Goal: Obtain resource: Obtain resource

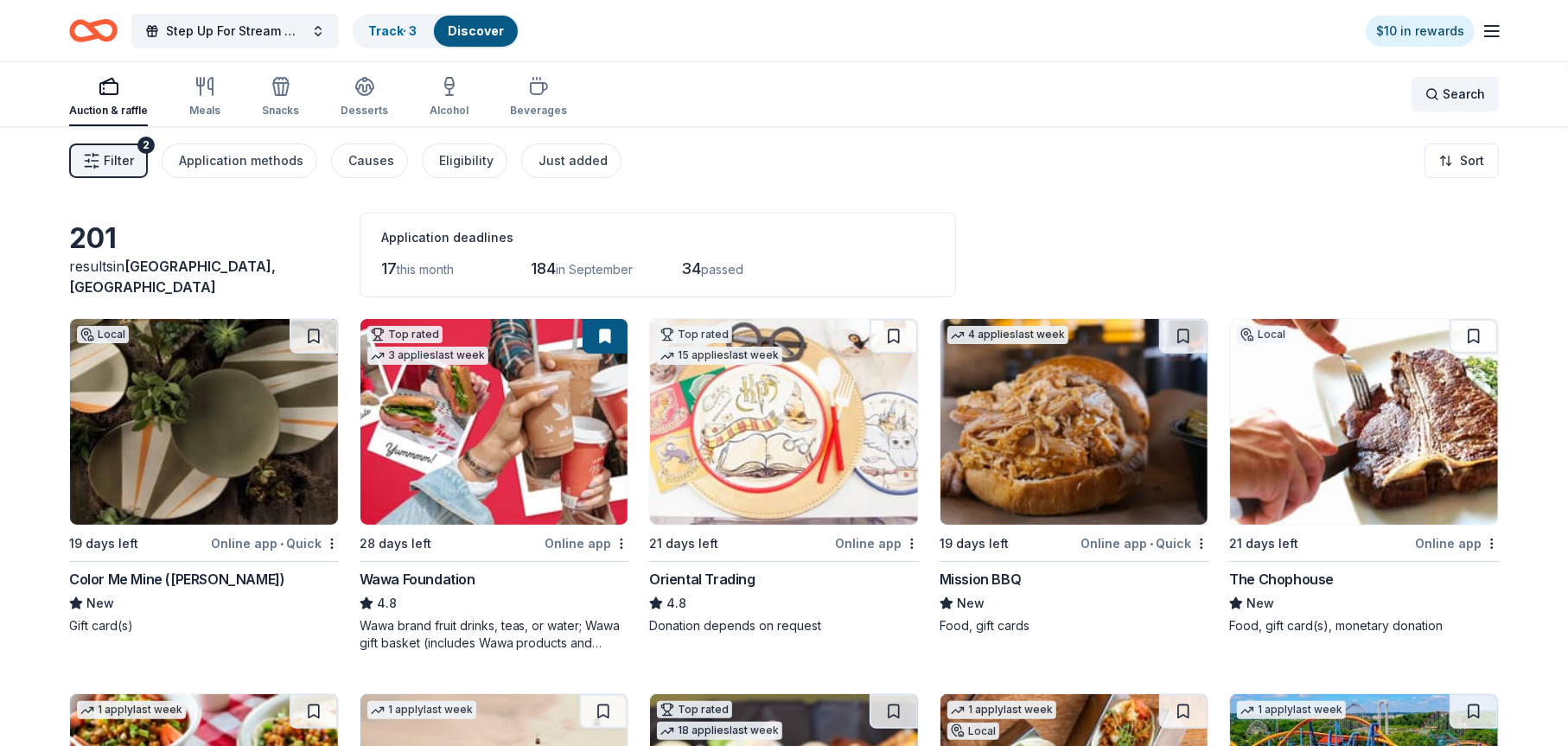
click at [1455, 100] on span "Search" at bounding box center [1463, 94] width 42 height 21
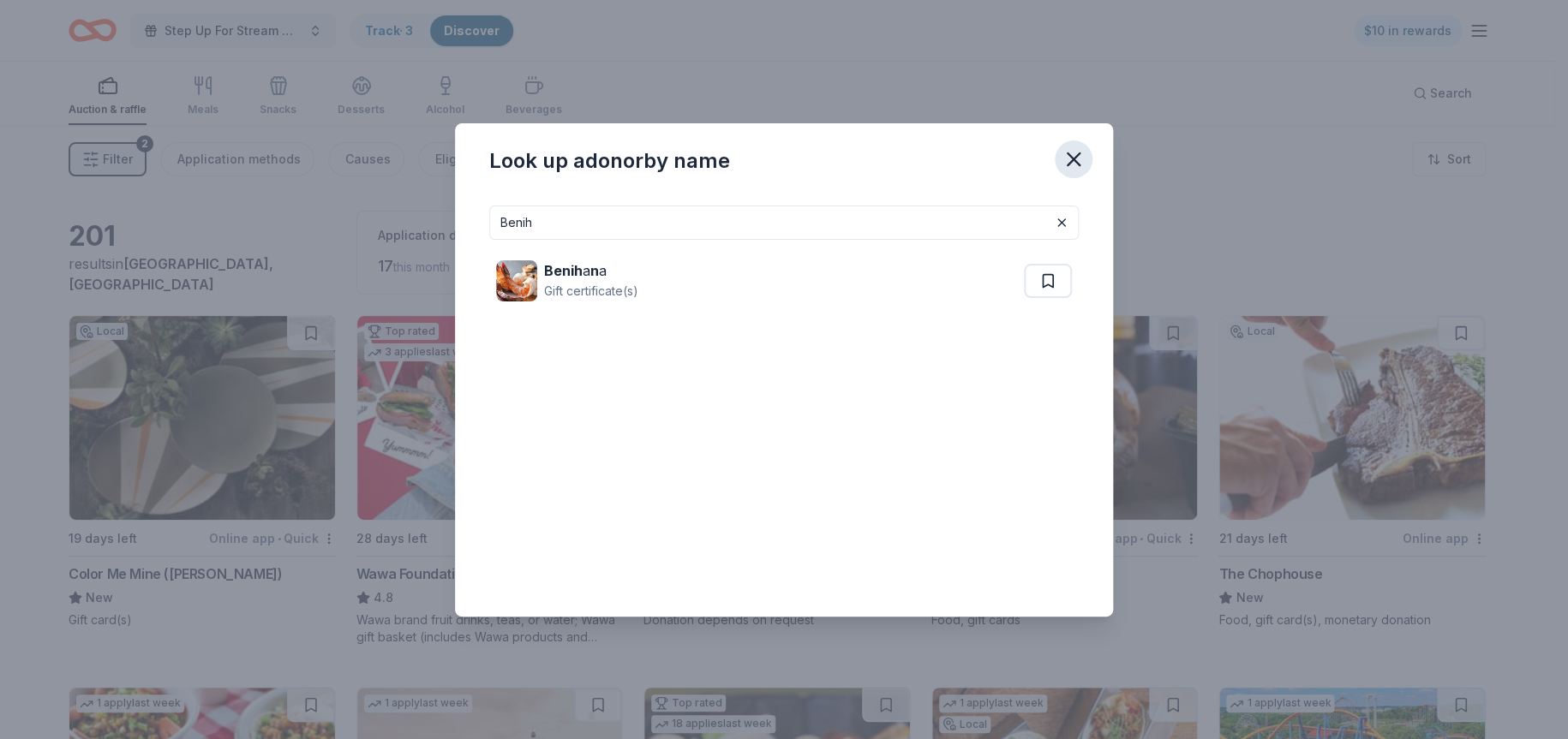
type input "Benih"
click at [1074, 165] on icon "button" at bounding box center [1073, 159] width 24 height 24
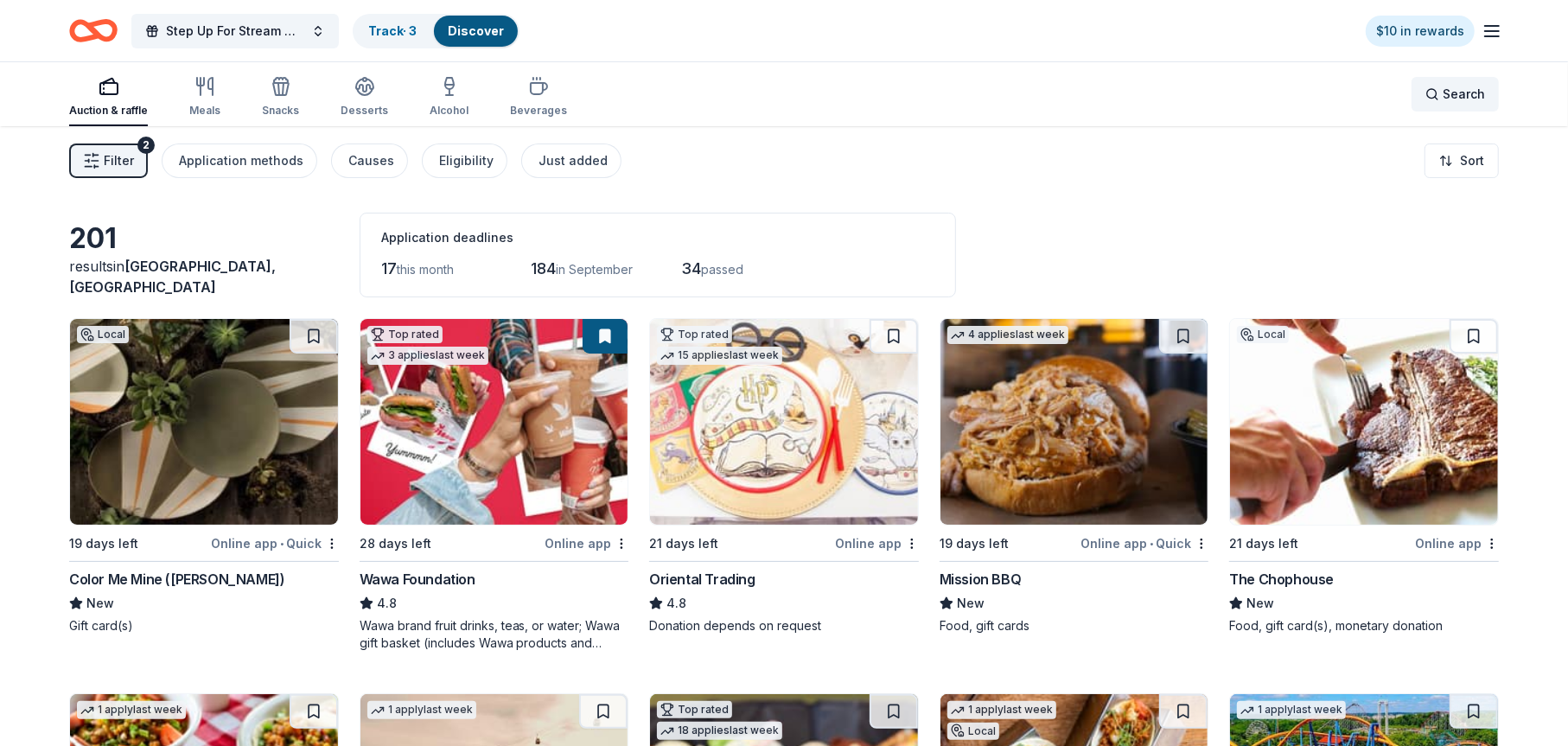
click at [1448, 93] on span "Search" at bounding box center [1463, 94] width 42 height 21
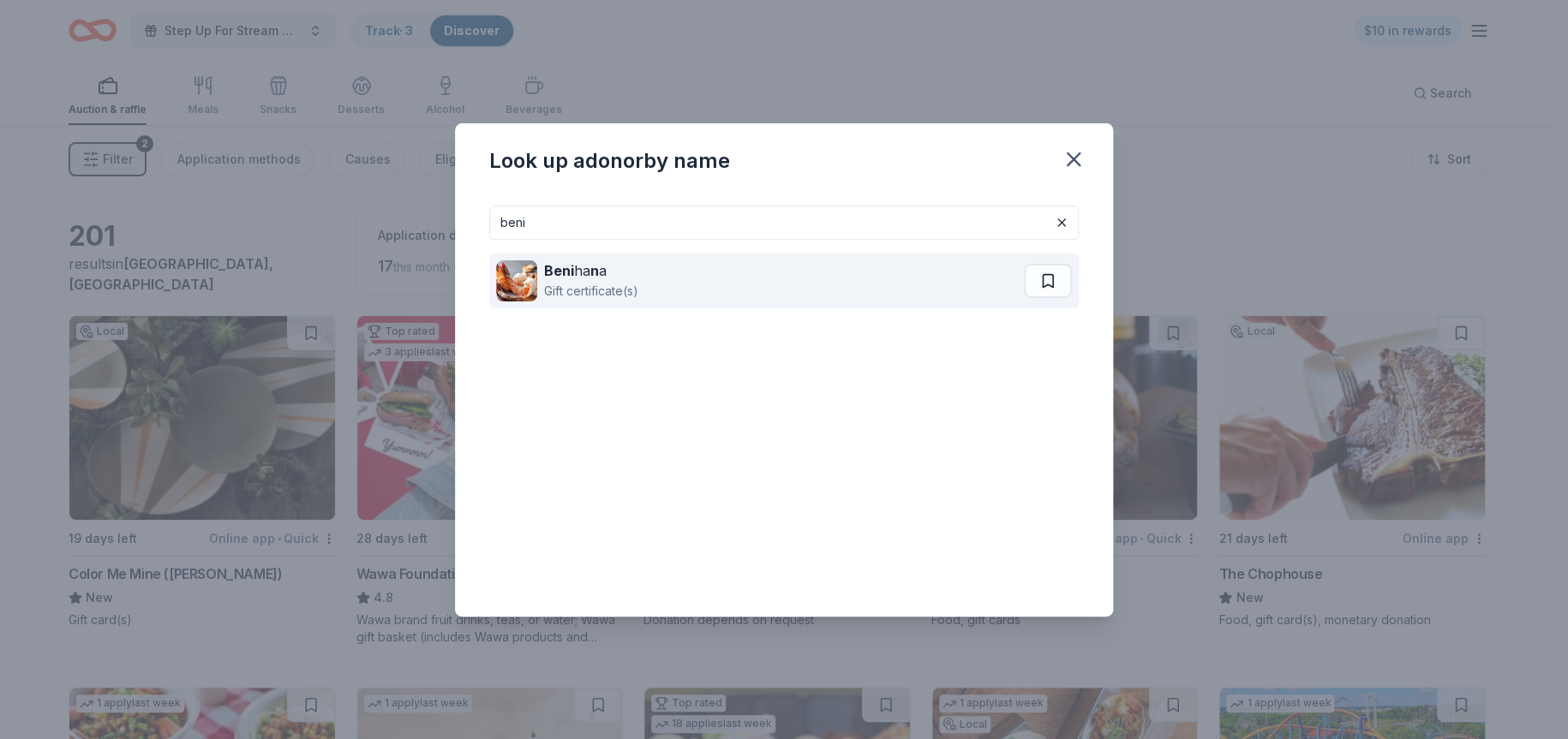
type input "beni"
click at [539, 261] on div "Beni ha n a Gift certificate(s)" at bounding box center [760, 280] width 528 height 55
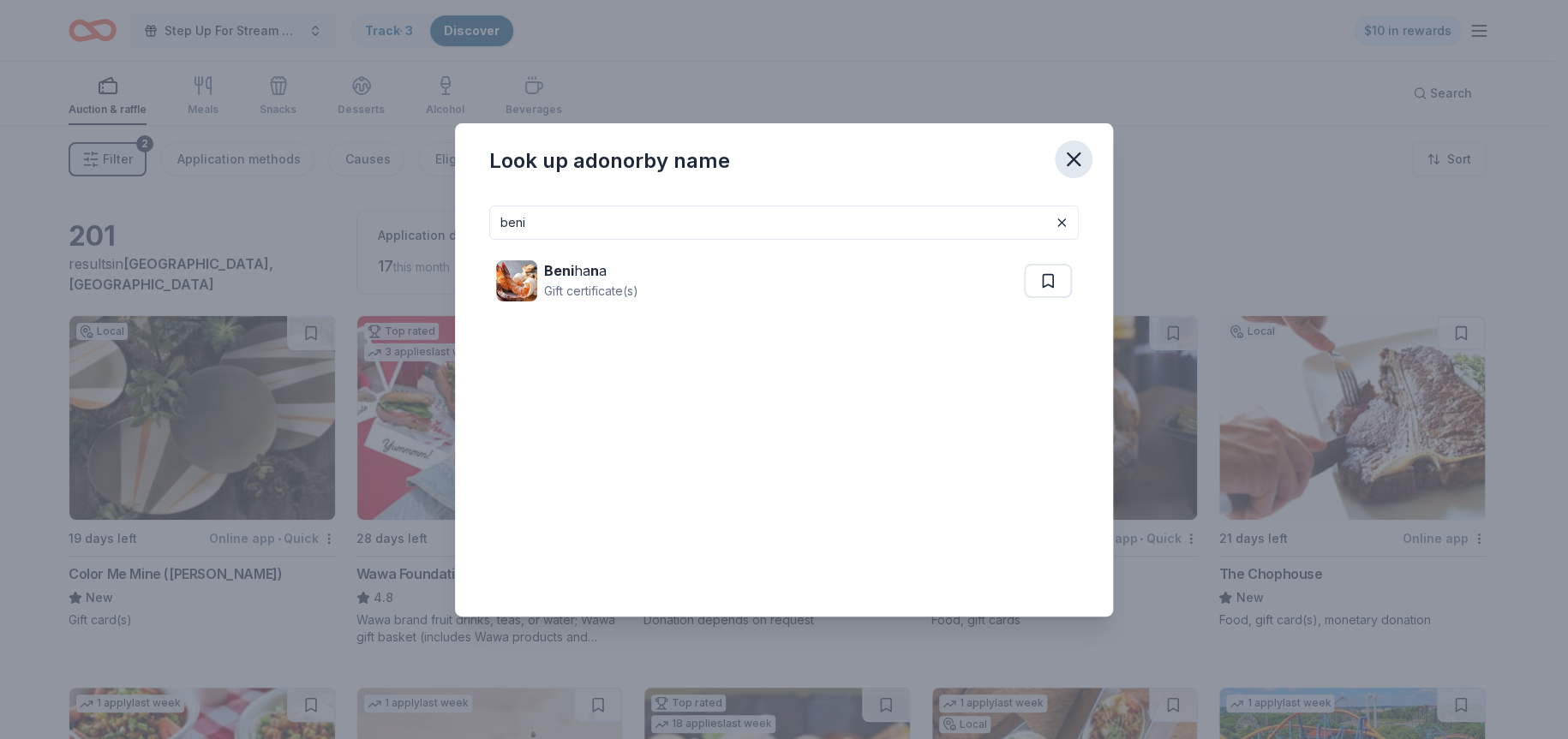
click at [1073, 160] on icon "button" at bounding box center [1073, 159] width 24 height 24
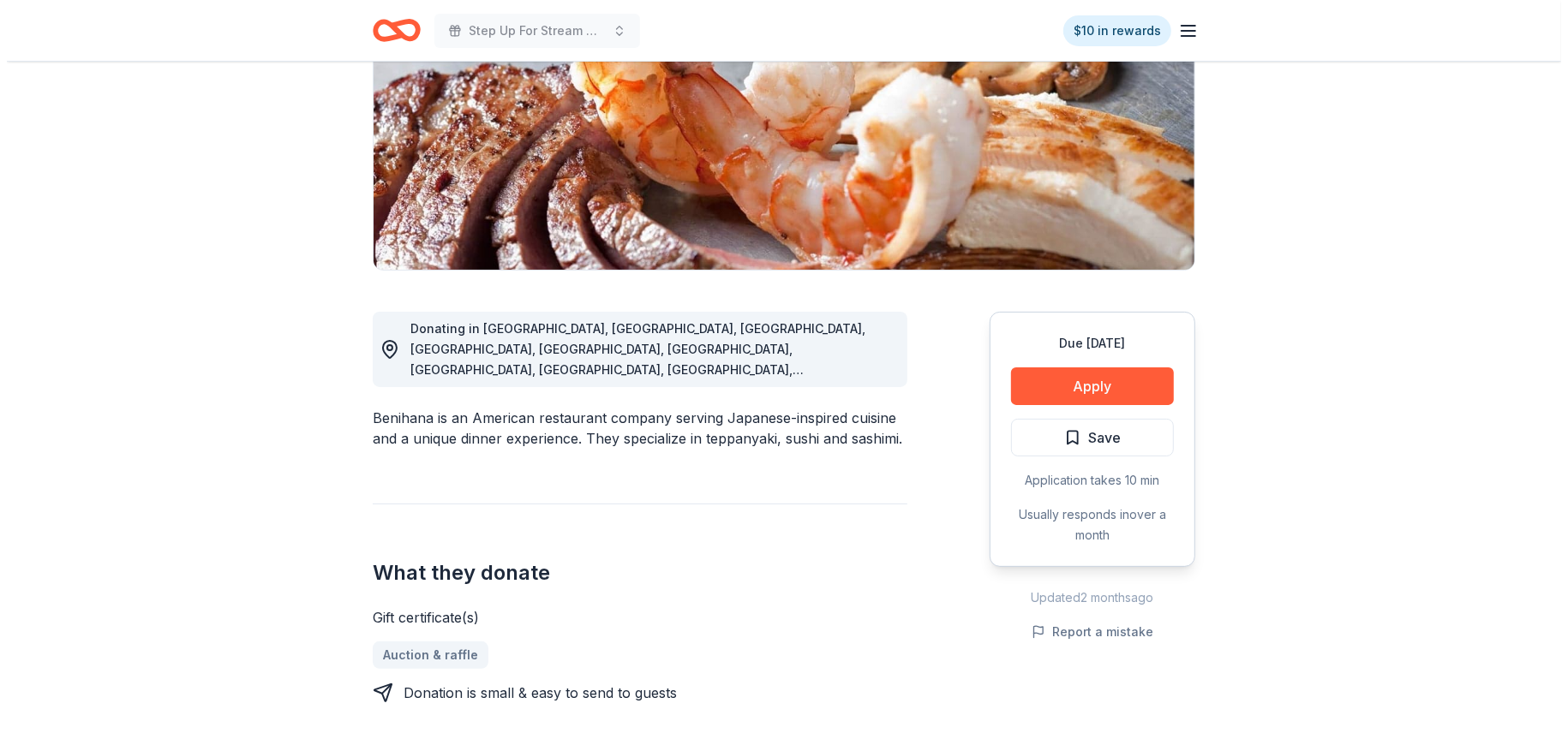
scroll to position [257, 0]
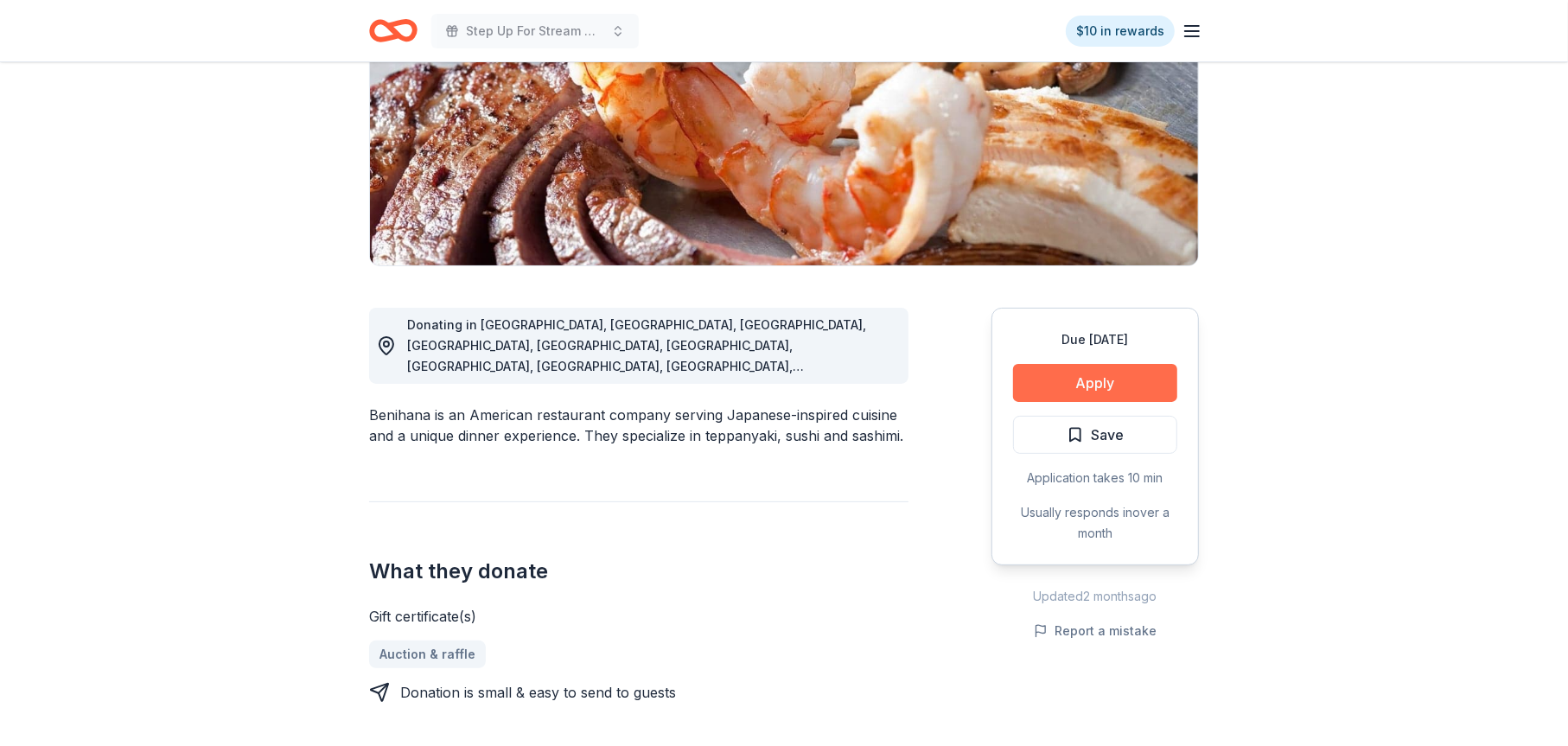
click at [1073, 384] on button "Apply" at bounding box center [1095, 383] width 164 height 38
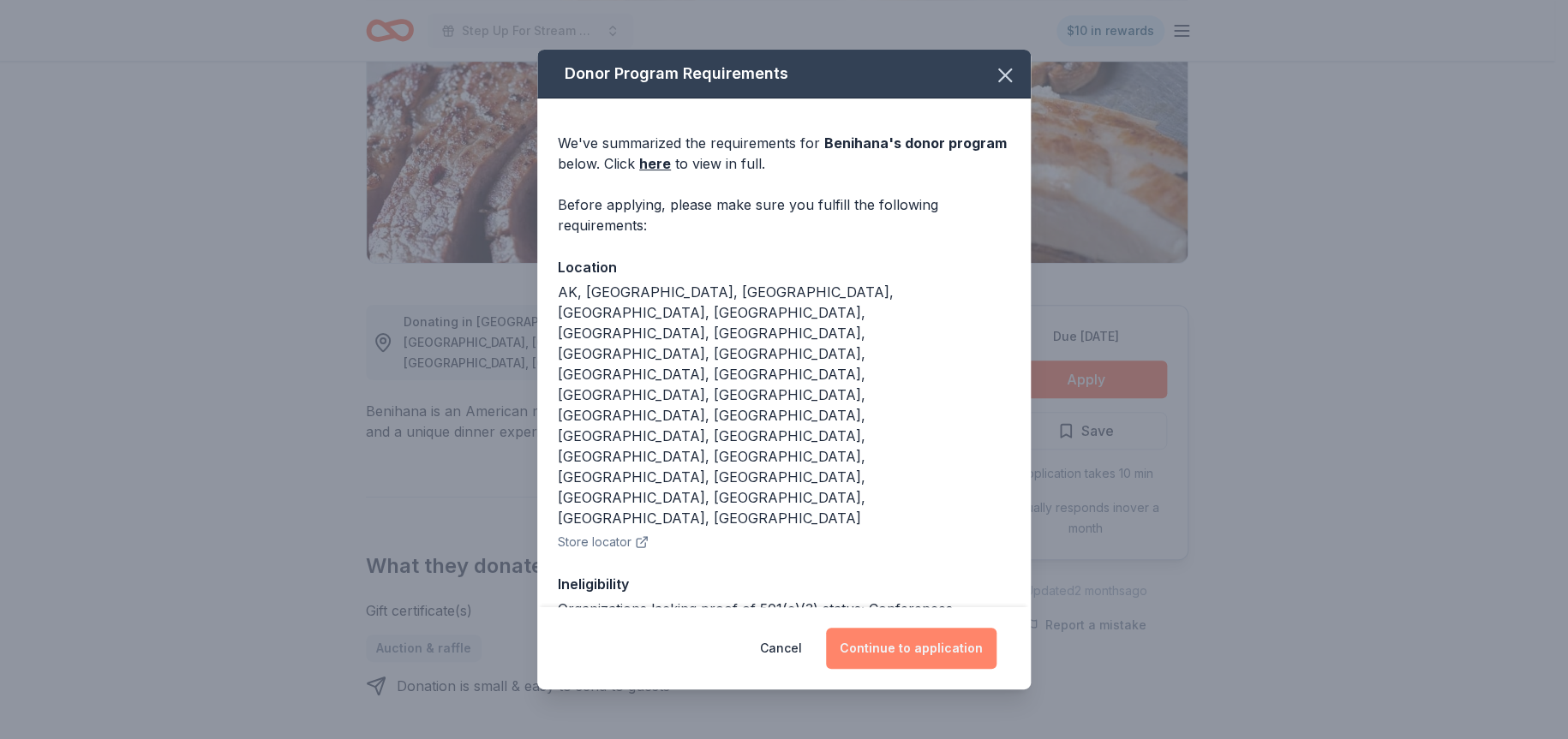
click at [904, 649] on button "Continue to application" at bounding box center [911, 648] width 171 height 41
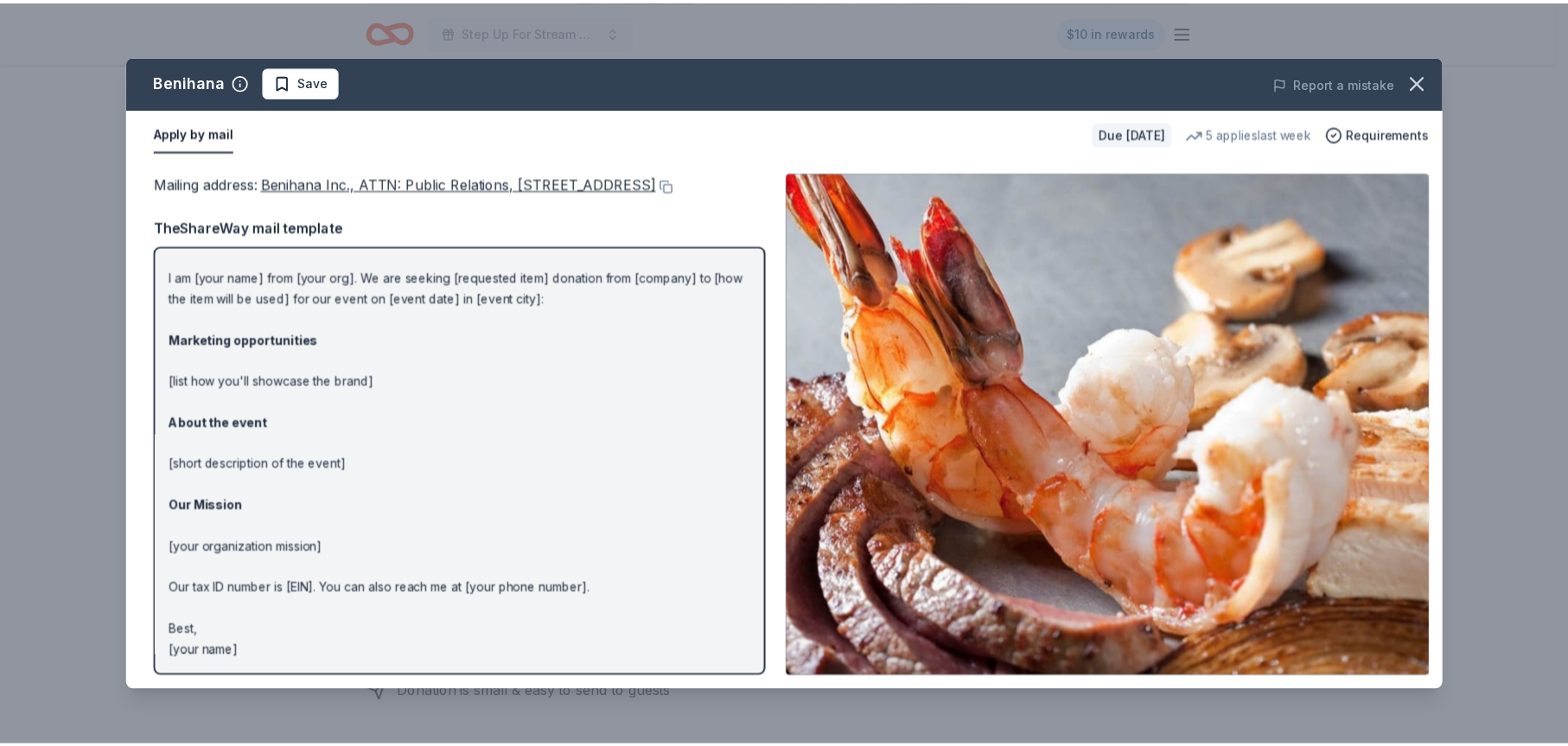
scroll to position [0, 0]
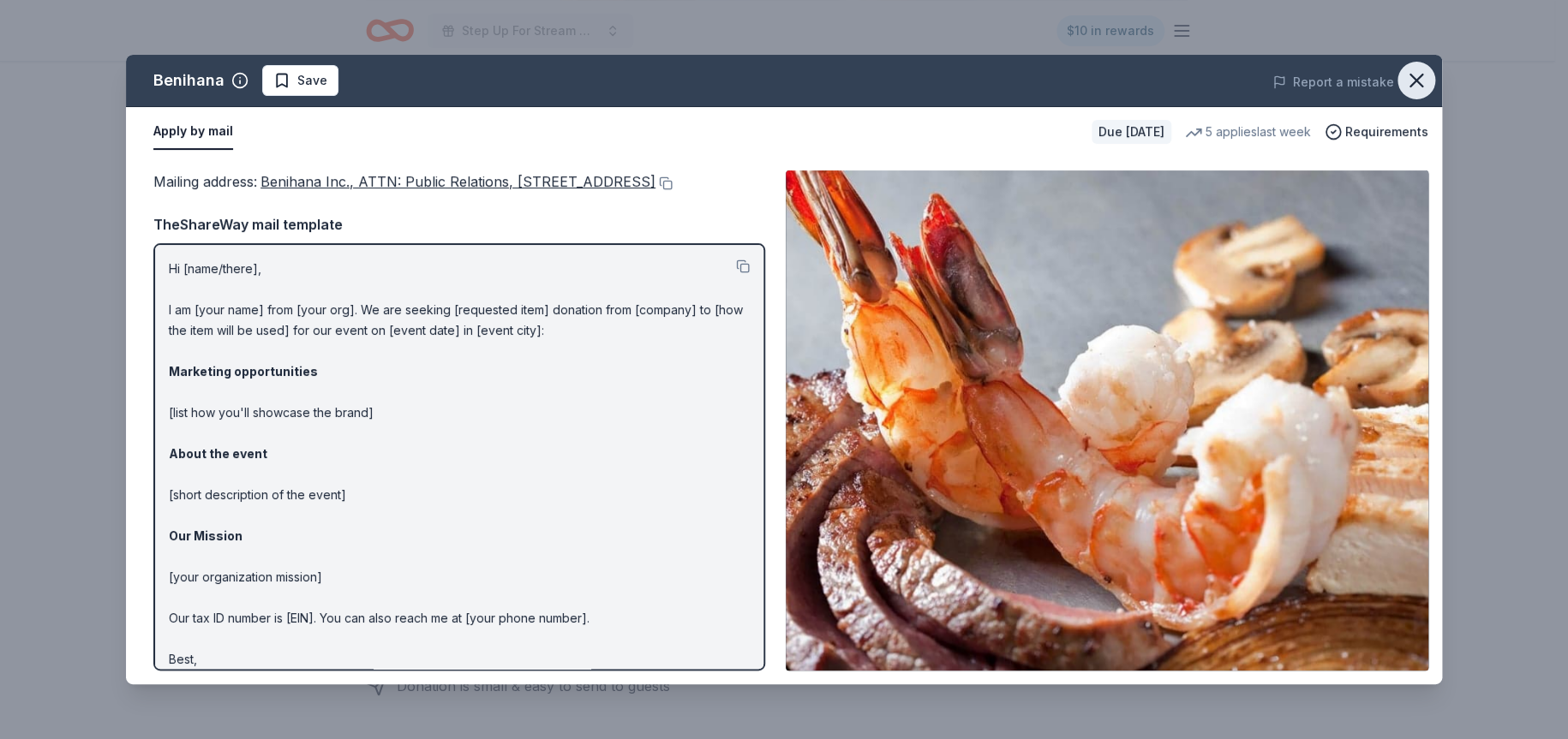
click at [1423, 77] on icon "button" at bounding box center [1417, 80] width 24 height 24
